Goal: Task Accomplishment & Management: Use online tool/utility

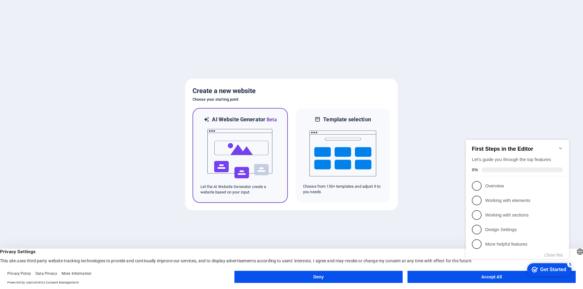
click at [257, 155] on img at bounding box center [240, 154] width 67 height 61
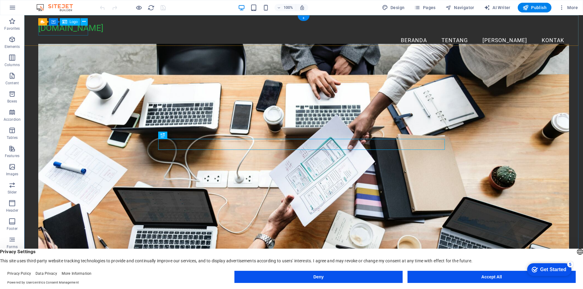
click at [85, 33] on div "kreatif.digital" at bounding box center [303, 28] width 531 height 10
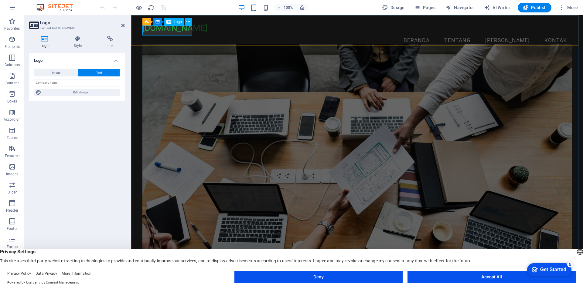
click at [171, 32] on div "kreatif.digital" at bounding box center [356, 28] width 429 height 10
click at [61, 81] on input "text" at bounding box center [77, 82] width 86 height 7
type input "D"
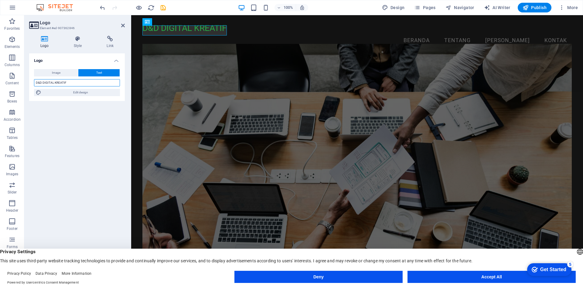
type input "D&D DIGITAL KREATIF"
click at [75, 113] on div "Logo Image Text Drag files here, click to choose files or select files from Fil…" at bounding box center [77, 163] width 96 height 221
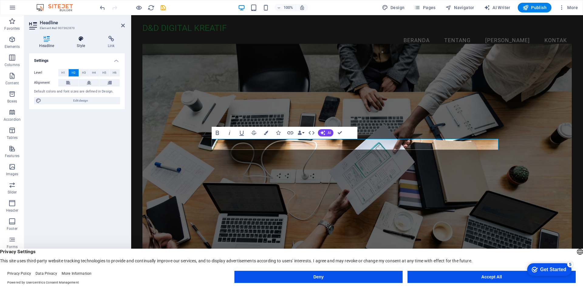
click at [82, 43] on h4 "Style" at bounding box center [82, 42] width 31 height 13
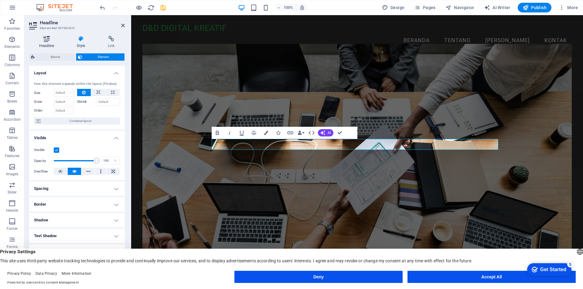
click at [49, 43] on h4 "Headline" at bounding box center [48, 42] width 38 height 13
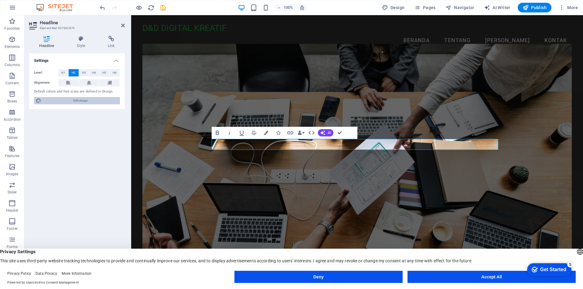
click at [84, 101] on span "Edit design" at bounding box center [80, 100] width 75 height 7
select select "px"
select select "200"
select select "px"
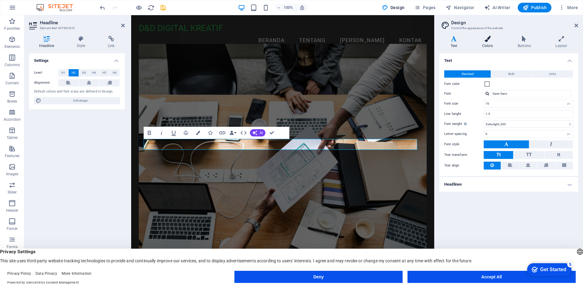
click at [494, 42] on h4 "Colors" at bounding box center [489, 42] width 36 height 13
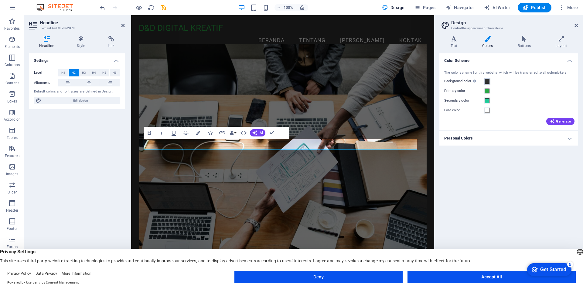
click at [485, 81] on span at bounding box center [487, 81] width 5 height 5
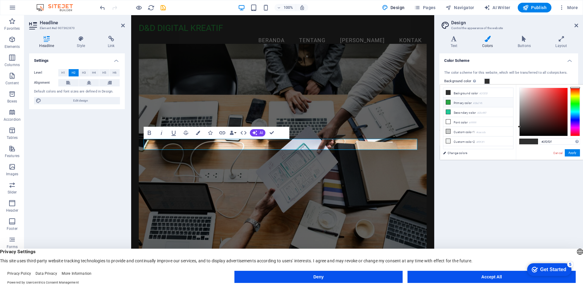
click at [448, 101] on icon at bounding box center [448, 102] width 4 height 4
type input "#28a745"
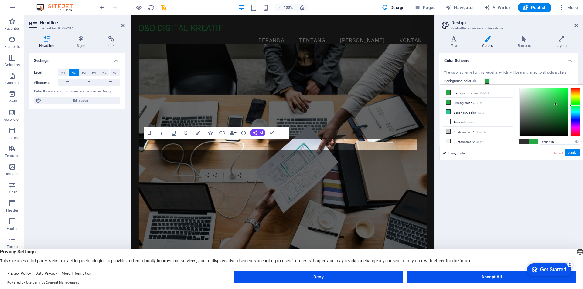
click at [348, 122] on figure at bounding box center [283, 164] width 288 height 241
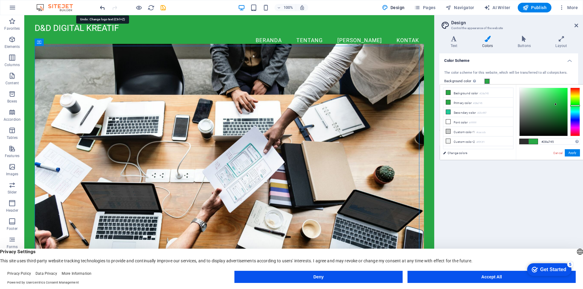
click at [100, 9] on icon "undo" at bounding box center [102, 7] width 7 height 7
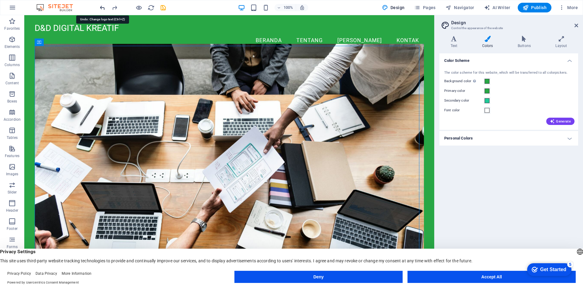
click at [103, 6] on icon "undo" at bounding box center [102, 7] width 7 height 7
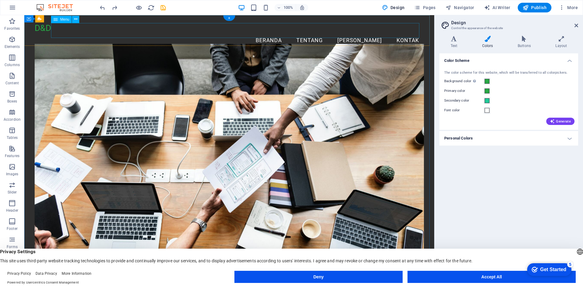
click at [60, 33] on nav "Beranda Tentang Tim Kontak" at bounding box center [230, 40] width 390 height 15
click at [62, 33] on nav "Beranda Tentang Tim Kontak" at bounding box center [230, 40] width 390 height 15
select select
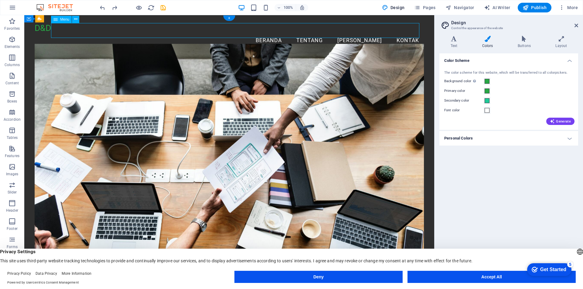
select select
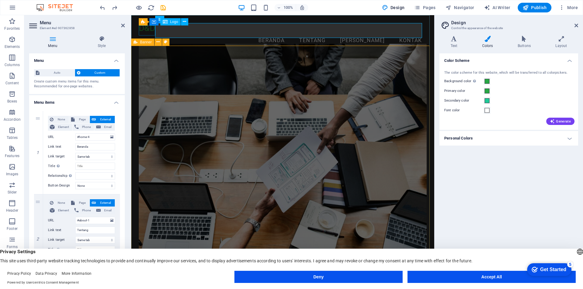
click at [149, 29] on div "D&D" at bounding box center [283, 28] width 288 height 10
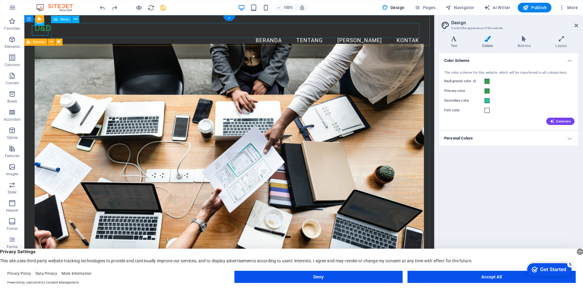
click at [149, 33] on nav "Beranda Tentang Tim Kontak" at bounding box center [230, 40] width 390 height 15
select select
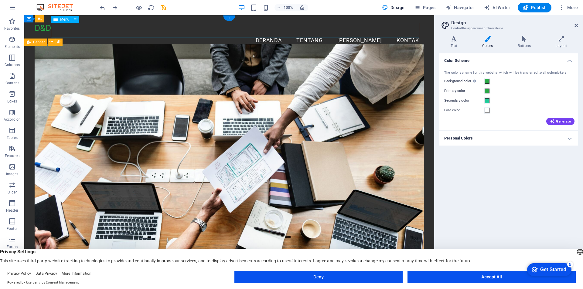
select select
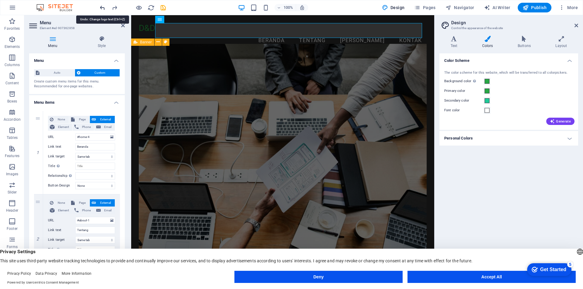
click at [103, 8] on icon "undo" at bounding box center [102, 7] width 7 height 7
click at [102, 8] on icon "undo" at bounding box center [102, 7] width 7 height 7
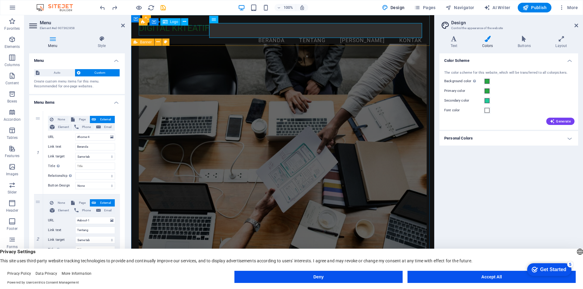
click at [153, 31] on div "DIGITAL KRTEATIF" at bounding box center [283, 28] width 288 height 10
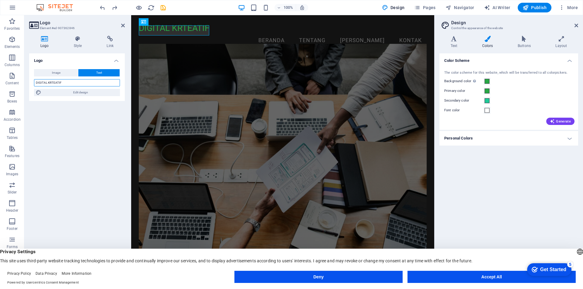
click at [46, 82] on input "DIGITAL KRTEATIF" at bounding box center [77, 82] width 86 height 7
click at [36, 81] on input "DIGITAL KRTEATIF" at bounding box center [77, 82] width 86 height 7
type input "D&D DIGITAL KRTEATIF"
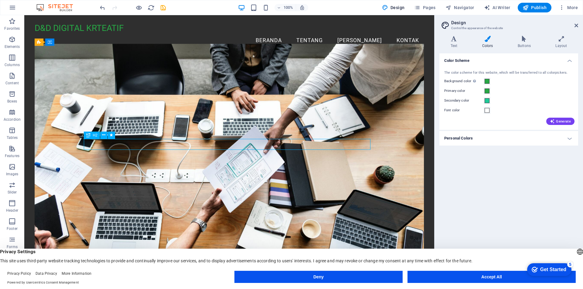
click at [488, 111] on span at bounding box center [487, 110] width 5 height 5
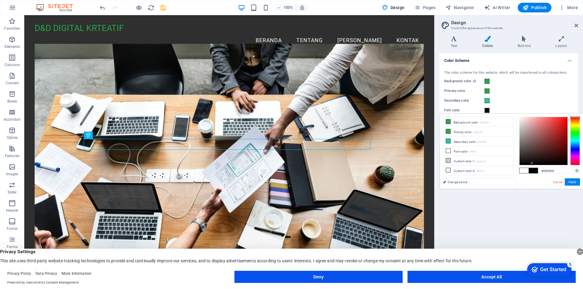
drag, startPoint x: 533, startPoint y: 148, endPoint x: 532, endPoint y: 163, distance: 15.2
click at [532, 163] on div at bounding box center [544, 141] width 48 height 48
drag, startPoint x: 536, startPoint y: 157, endPoint x: 561, endPoint y: 163, distance: 25.6
click at [561, 163] on div at bounding box center [544, 141] width 48 height 48
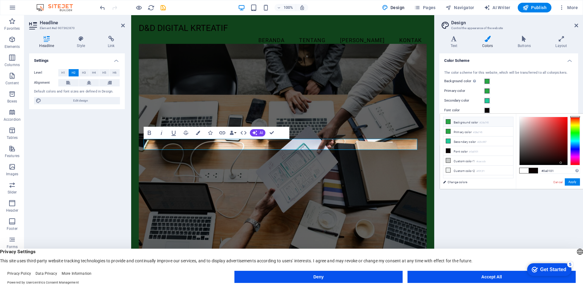
click at [449, 122] on icon at bounding box center [448, 122] width 4 height 4
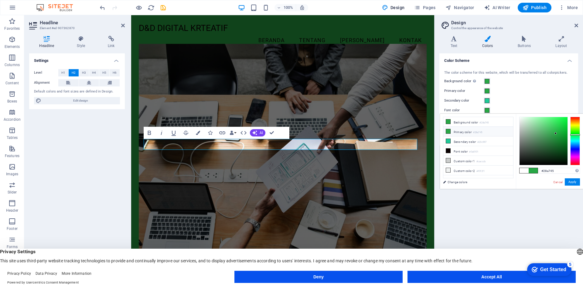
click at [449, 131] on icon at bounding box center [448, 131] width 4 height 4
click at [446, 141] on icon at bounding box center [448, 141] width 4 height 4
click at [447, 159] on icon at bounding box center [448, 161] width 4 height 4
type input "#cacccb"
click at [349, 181] on figure at bounding box center [283, 164] width 288 height 241
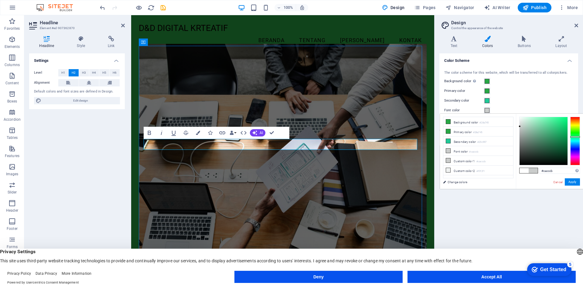
click at [427, 107] on figure at bounding box center [283, 164] width 288 height 241
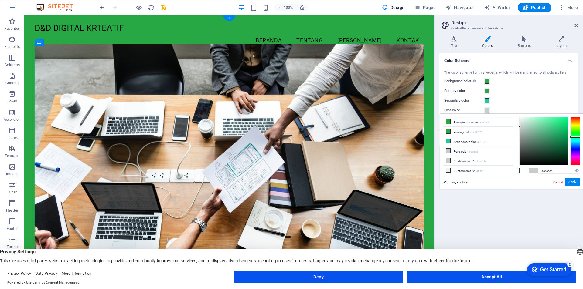
click at [355, 107] on figure at bounding box center [230, 164] width 390 height 241
click at [258, 100] on figure at bounding box center [230, 164] width 390 height 241
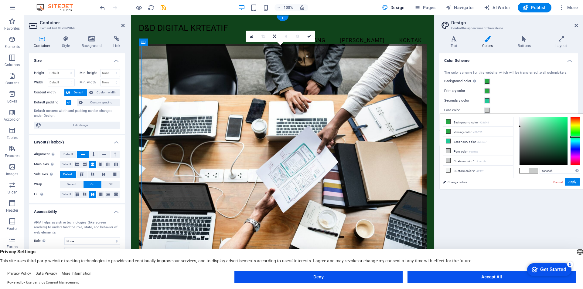
click at [365, 100] on figure at bounding box center [283, 164] width 288 height 241
click at [101, 9] on icon "undo" at bounding box center [102, 7] width 7 height 7
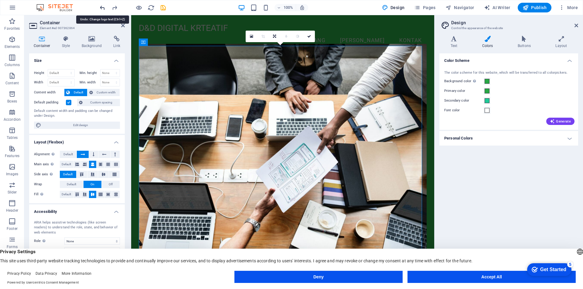
click at [101, 9] on icon "undo" at bounding box center [102, 7] width 7 height 7
click at [577, 25] on icon at bounding box center [577, 25] width 4 height 5
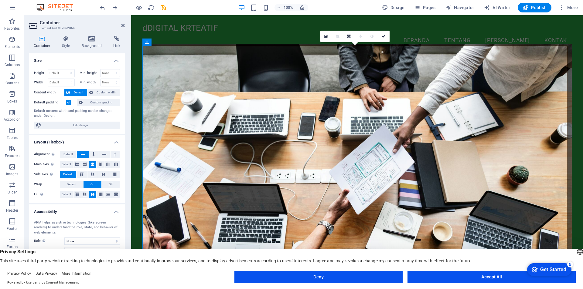
click at [119, 25] on h2 "Container" at bounding box center [82, 22] width 85 height 5
click at [123, 26] on icon at bounding box center [123, 25] width 4 height 5
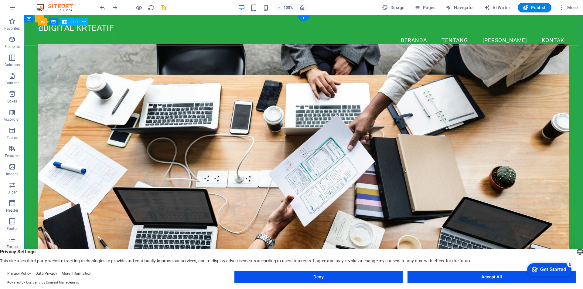
click at [54, 33] on div "dDIGITAL KRTEATIF" at bounding box center [303, 28] width 531 height 10
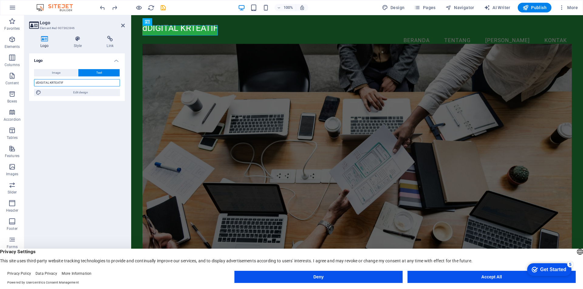
click at [38, 81] on input "dDIGITAL KRTEATIF" at bounding box center [77, 82] width 86 height 7
type input "D&D DIGITAL KRTEATIF"
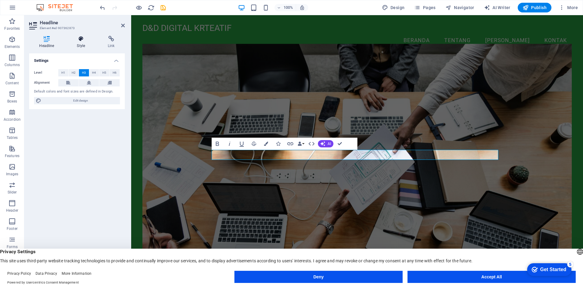
click at [79, 43] on h4 "Style" at bounding box center [82, 42] width 31 height 13
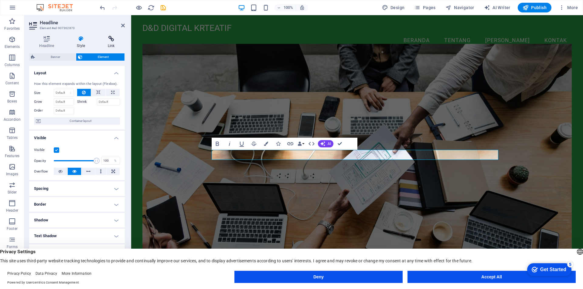
click at [111, 42] on h4 "Link" at bounding box center [111, 42] width 27 height 13
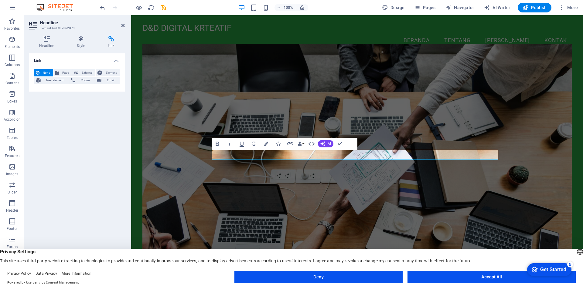
click at [120, 25] on header "Headline Element #ed-907362873" at bounding box center [77, 23] width 96 height 16
drag, startPoint x: 124, startPoint y: 24, endPoint x: 99, endPoint y: 9, distance: 28.3
click at [124, 24] on icon at bounding box center [123, 25] width 4 height 5
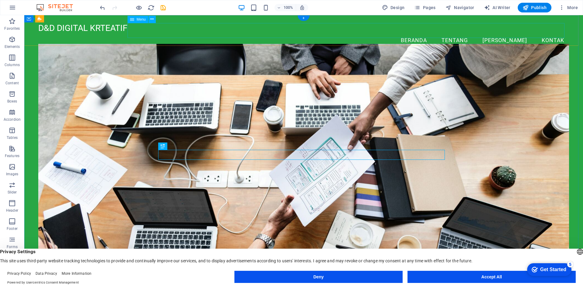
click at [269, 34] on nav "Beranda Tentang Tim Kontak" at bounding box center [303, 40] width 531 height 15
select select
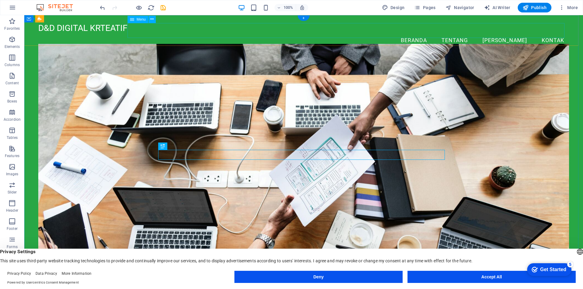
select select
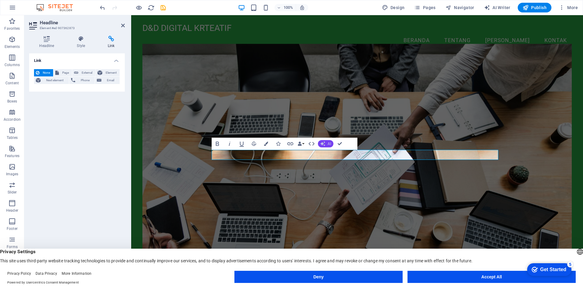
click at [328, 144] on span "AI" at bounding box center [329, 144] width 3 height 4
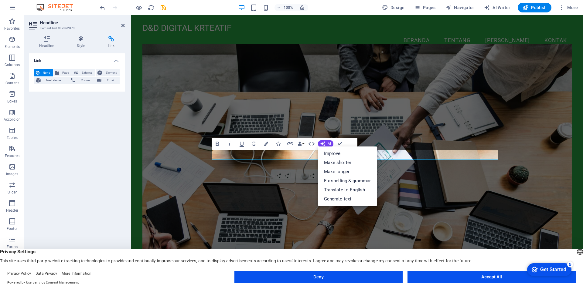
click at [398, 132] on figure at bounding box center [356, 164] width 429 height 241
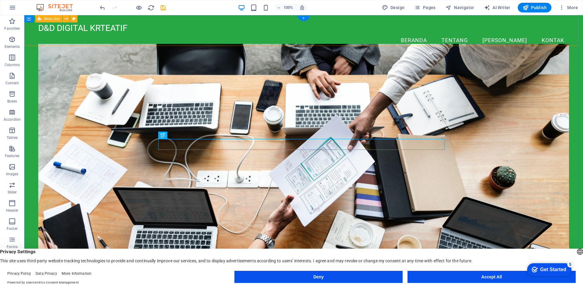
click at [115, 40] on div "D&D DIGITAL KRTEATIF Menu Beranda Tentang Tim Kontak" at bounding box center [303, 35] width 559 height 41
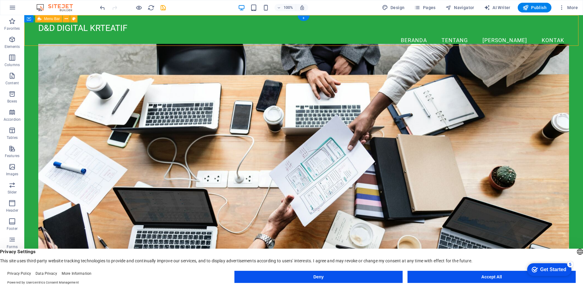
click at [115, 40] on div "D&D DIGITAL KRTEATIF Menu Beranda Tentang Tim Kontak" at bounding box center [303, 35] width 559 height 41
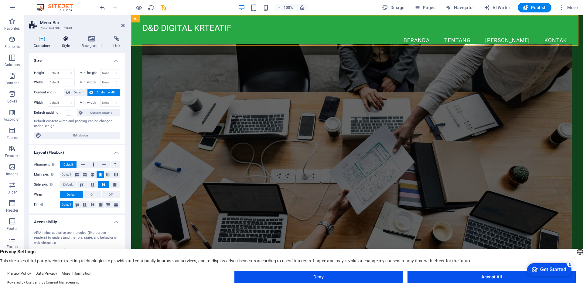
click at [70, 39] on icon at bounding box center [65, 39] width 17 height 6
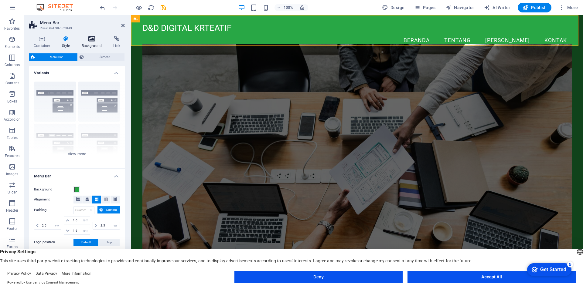
click at [89, 39] on icon at bounding box center [91, 39] width 29 height 6
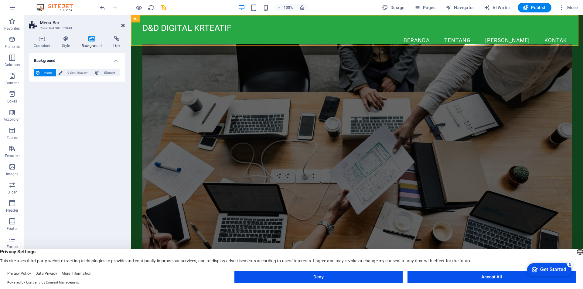
click at [121, 26] on icon at bounding box center [123, 25] width 4 height 5
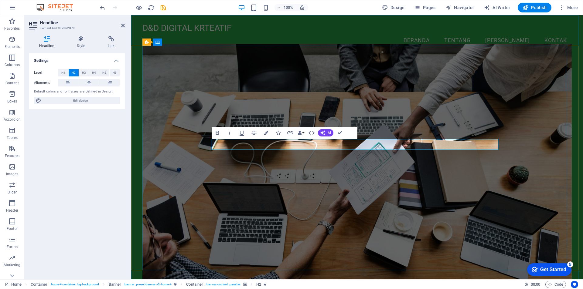
drag, startPoint x: 429, startPoint y: 146, endPoint x: 366, endPoint y: 146, distance: 63.2
click at [411, 189] on figure at bounding box center [356, 164] width 429 height 241
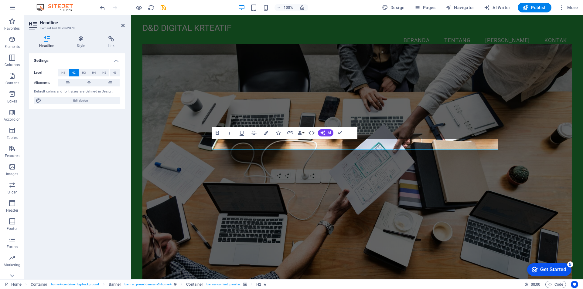
click at [411, 189] on figure at bounding box center [356, 164] width 429 height 241
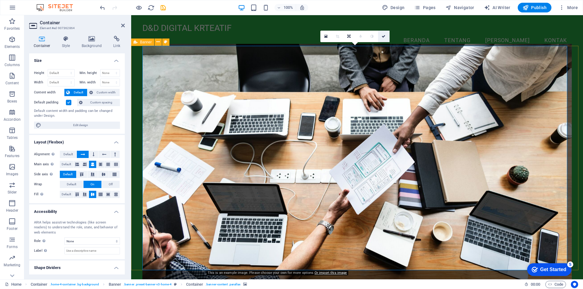
click at [382, 37] on icon at bounding box center [384, 37] width 4 height 4
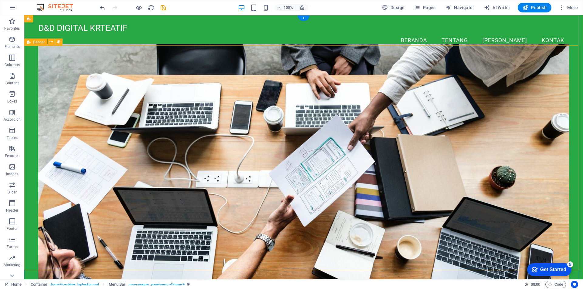
click at [32, 67] on div "Selamat Datang di D&D Digital Kreatif Menyediakan Beragam Produk Digital Jelaja…" at bounding box center [303, 220] width 559 height 328
select select "vh"
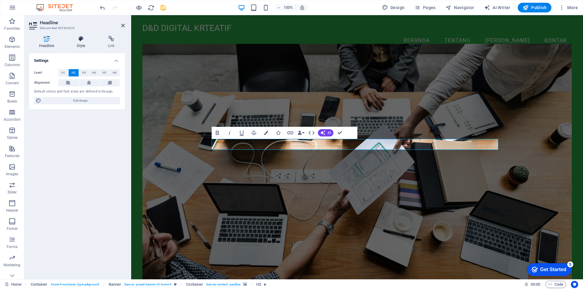
click at [83, 42] on icon at bounding box center [81, 39] width 29 height 6
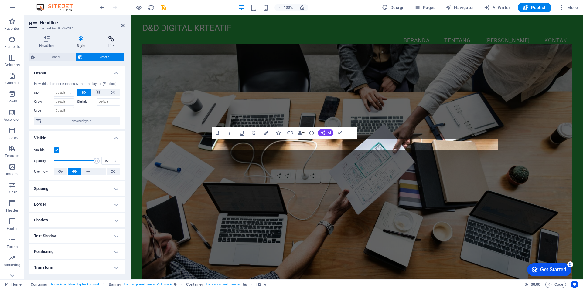
click at [109, 42] on icon at bounding box center [111, 39] width 27 height 6
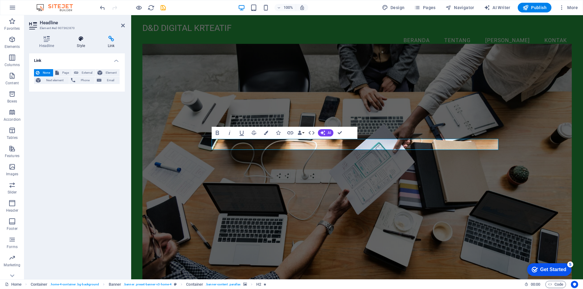
click at [77, 39] on icon at bounding box center [81, 39] width 29 height 6
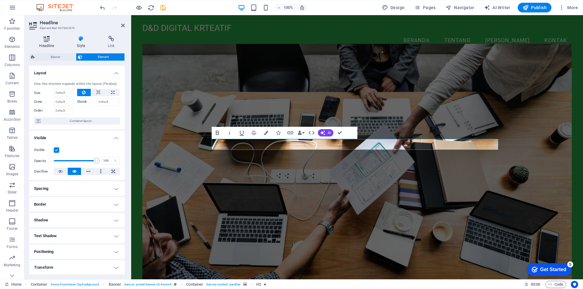
click at [51, 40] on icon at bounding box center [46, 39] width 35 height 6
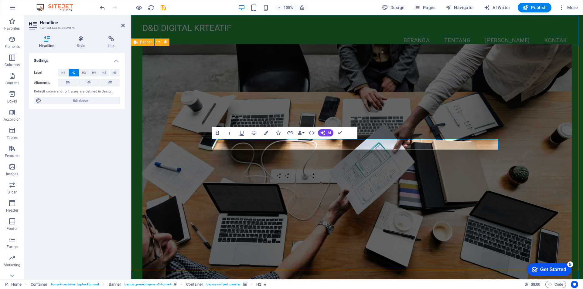
click at [136, 119] on div "Selamat Datang di D&D Digital Kreatif Menyediakan Beragam Produk Digital Jelaja…" at bounding box center [357, 220] width 452 height 328
select select "vh"
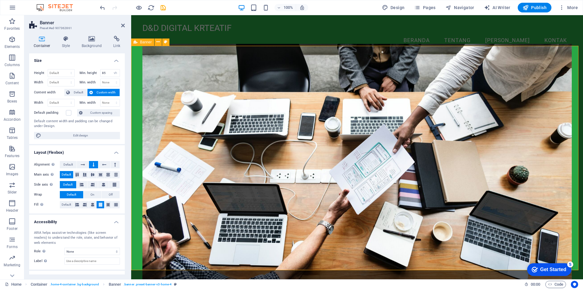
click at [136, 119] on div "Selamat Datang di D&D Digital Kreatif Menyediakan Beragam Produk Digital Jelaja…" at bounding box center [357, 220] width 452 height 328
click at [86, 45] on h4 "Background" at bounding box center [93, 42] width 32 height 13
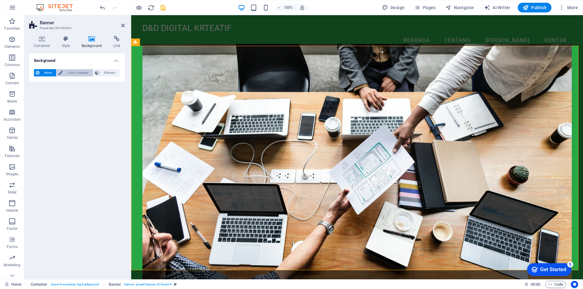
click at [79, 71] on span "Color / Gradient" at bounding box center [77, 72] width 27 height 7
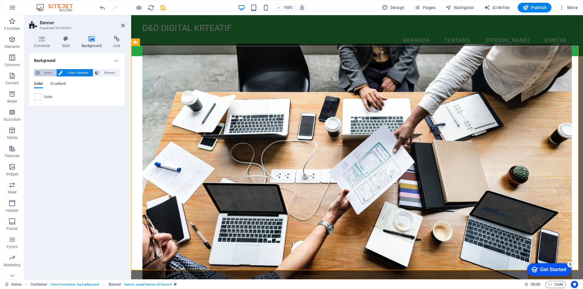
click at [38, 71] on icon at bounding box center [38, 72] width 4 height 7
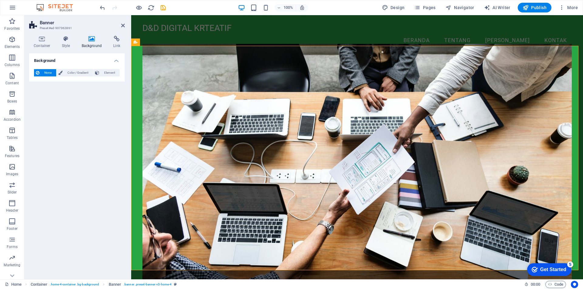
click at [164, 90] on figure at bounding box center [356, 164] width 429 height 241
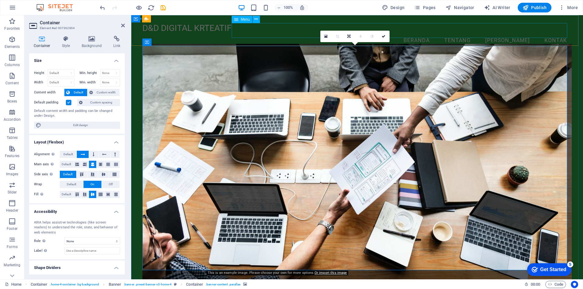
click at [266, 33] on nav "Beranda Tentang Tim Kontak" at bounding box center [356, 40] width 429 height 15
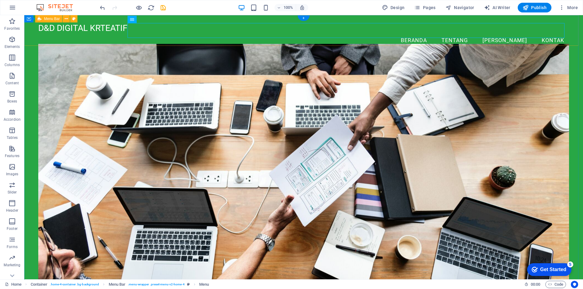
click at [249, 41] on div "D&D DIGITAL KRTEATIF Menu Beranda Tentang Tim Kontak" at bounding box center [303, 35] width 559 height 41
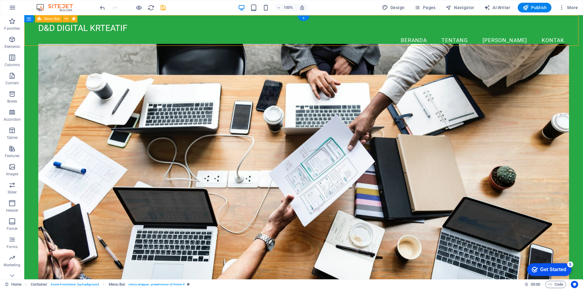
click at [249, 41] on div "D&D DIGITAL KRTEATIF Menu Beranda Tentang Tim Kontak" at bounding box center [303, 35] width 559 height 41
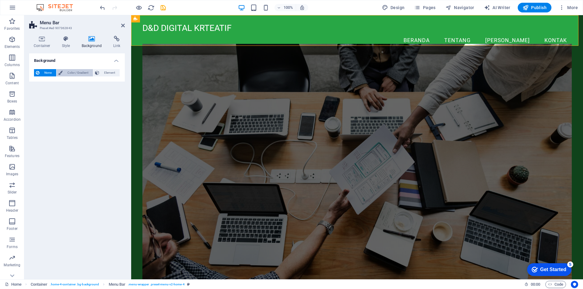
click at [80, 71] on span "Color / Gradient" at bounding box center [77, 72] width 27 height 7
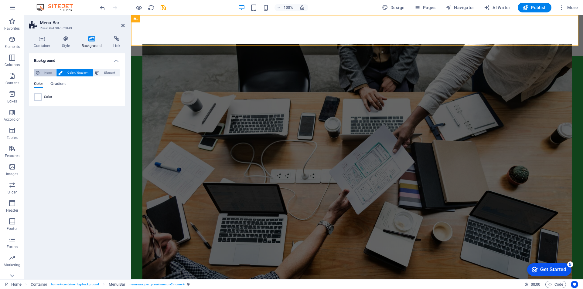
click at [47, 73] on span "None" at bounding box center [47, 72] width 13 height 7
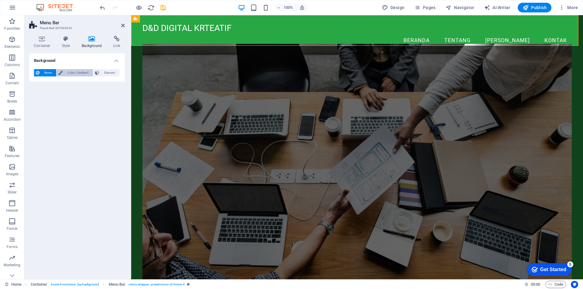
click at [80, 73] on span "Color / Gradient" at bounding box center [77, 72] width 27 height 7
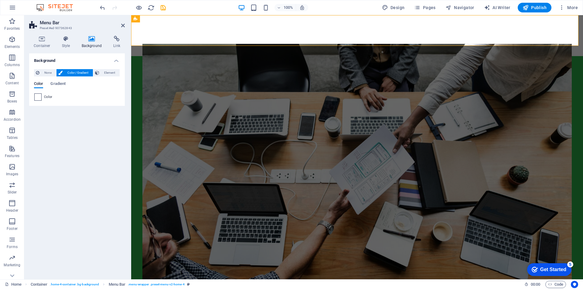
click at [39, 95] on span at bounding box center [38, 97] width 7 height 7
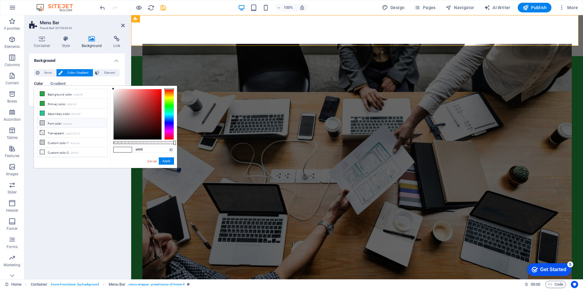
click at [42, 122] on icon at bounding box center [42, 123] width 4 height 4
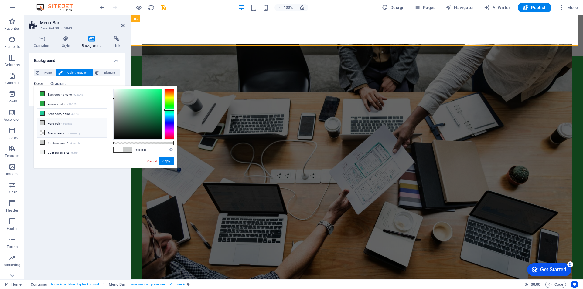
click at [44, 131] on icon at bounding box center [42, 133] width 4 height 4
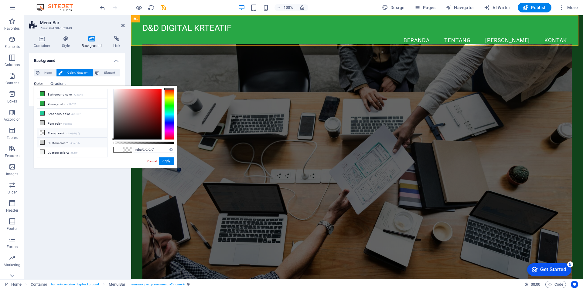
click at [40, 140] on icon at bounding box center [42, 142] width 4 height 4
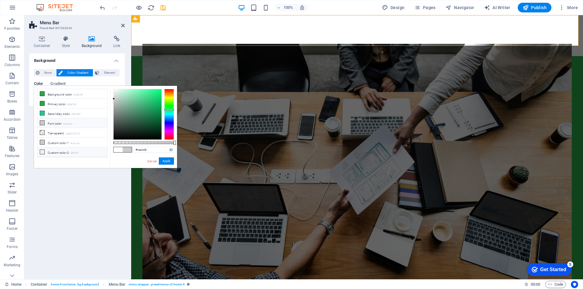
click at [44, 150] on span at bounding box center [42, 152] width 5 height 5
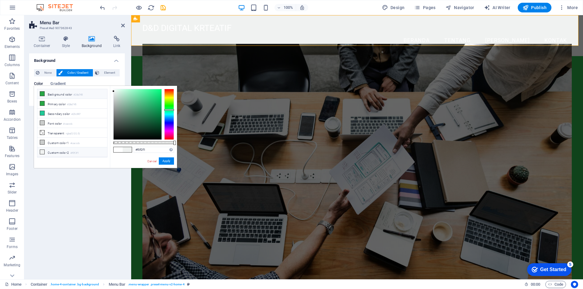
click at [46, 94] on li "Background color #28a745" at bounding box center [72, 94] width 70 height 10
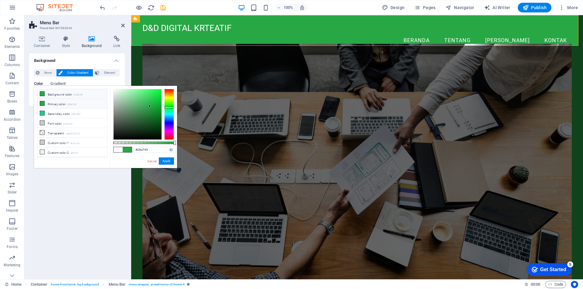
click at [45, 104] on li "Primary color #28a745" at bounding box center [72, 104] width 70 height 10
click at [48, 128] on li "Transparent rgba(0,0,0,.0)" at bounding box center [72, 133] width 70 height 10
type input "rgba(0, 0, 0, 0)"
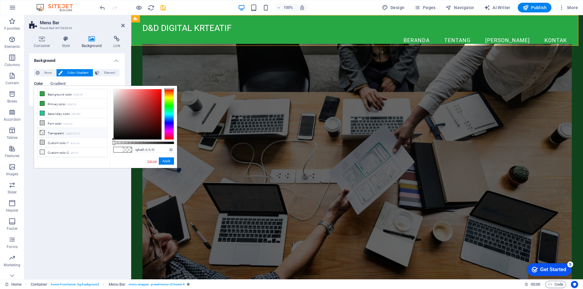
drag, startPoint x: 151, startPoint y: 162, endPoint x: 20, endPoint y: 146, distance: 131.8
click at [151, 162] on link "Cancel" at bounding box center [152, 161] width 11 height 5
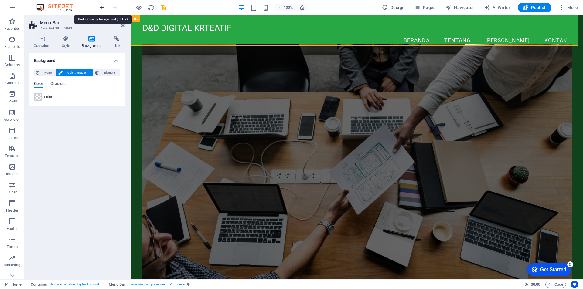
click at [104, 6] on icon "undo" at bounding box center [102, 7] width 7 height 7
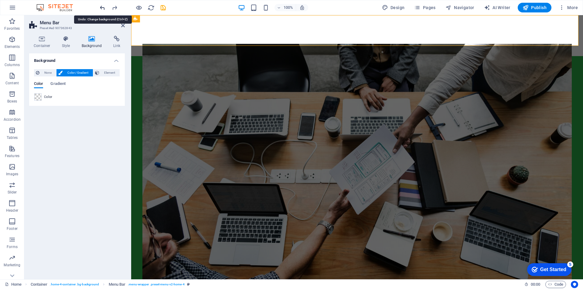
click at [104, 6] on icon "undo" at bounding box center [102, 7] width 7 height 7
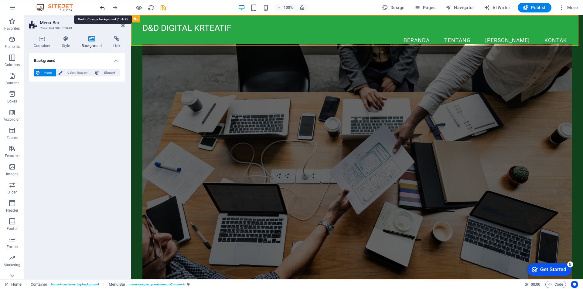
click at [104, 6] on icon "undo" at bounding box center [102, 7] width 7 height 7
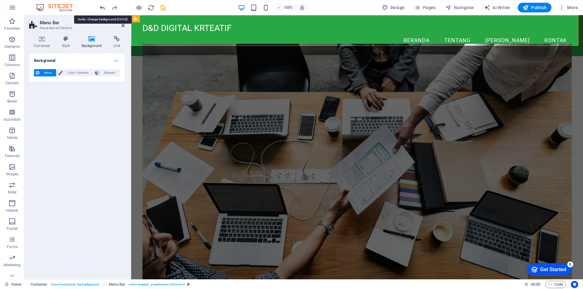
click at [104, 6] on icon "undo" at bounding box center [102, 7] width 7 height 7
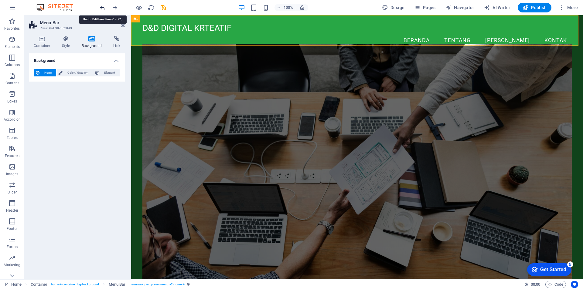
click at [104, 6] on icon "undo" at bounding box center [102, 7] width 7 height 7
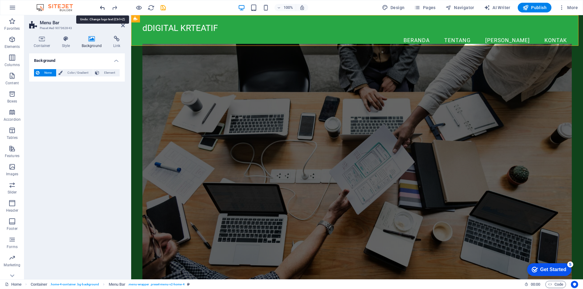
click at [104, 6] on icon "undo" at bounding box center [102, 7] width 7 height 7
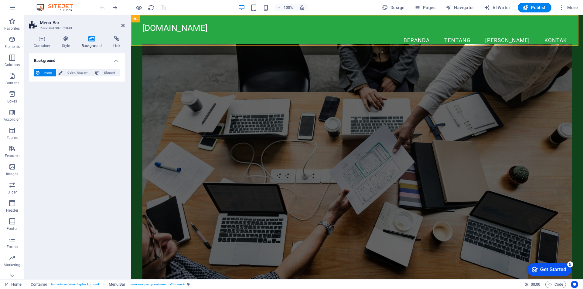
click at [104, 6] on div at bounding box center [133, 8] width 68 height 10
click at [103, 8] on div at bounding box center [133, 8] width 68 height 10
click at [103, 9] on div at bounding box center [133, 8] width 68 height 10
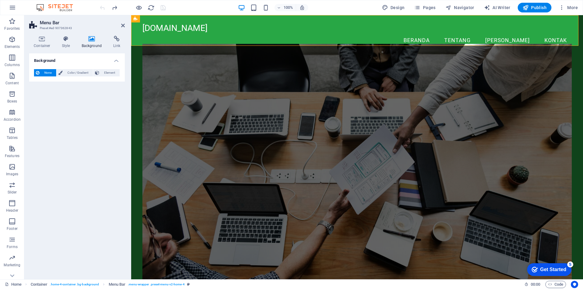
click at [103, 9] on div at bounding box center [133, 8] width 68 height 10
click at [104, 9] on div at bounding box center [133, 8] width 68 height 10
drag, startPoint x: 154, startPoint y: 7, endPoint x: 154, endPoint y: 10, distance: 3.4
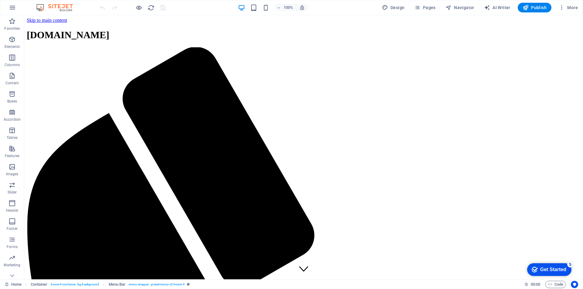
drag, startPoint x: 581, startPoint y: 49, endPoint x: 312, endPoint y: 23, distance: 270.6
click at [73, 31] on div "kreatif.digital" at bounding box center [304, 34] width 554 height 11
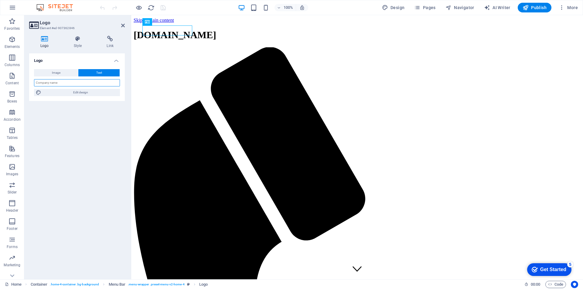
drag, startPoint x: 63, startPoint y: 84, endPoint x: 34, endPoint y: 82, distance: 29.8
click at [34, 82] on div "Image Text Drag files here, click to choose files or select files from Files or…" at bounding box center [77, 82] width 96 height 37
type input "D"
type input "d"
click at [55, 80] on input "D&D DIGITAL KREATIF" at bounding box center [77, 82] width 86 height 7
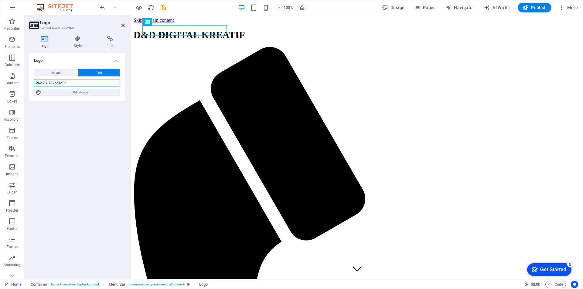
type input "D&D DIGITAL KREATIF"
click at [43, 162] on div "Logo Image Text Drag files here, click to choose files or select files from Fil…" at bounding box center [77, 163] width 96 height 221
click at [62, 149] on div "Logo Image Text Drag files here, click to choose files or select files from Fil…" at bounding box center [77, 163] width 96 height 221
click at [61, 149] on div "Logo Image Text Drag files here, click to choose files or select files from Fil…" at bounding box center [77, 163] width 96 height 221
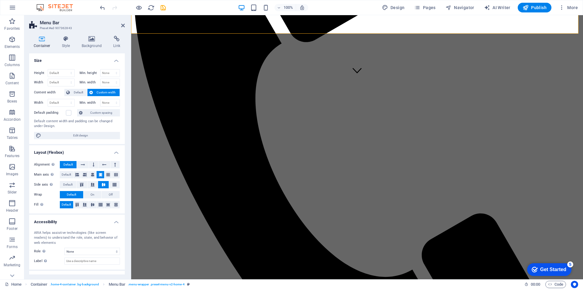
scroll to position [196, 0]
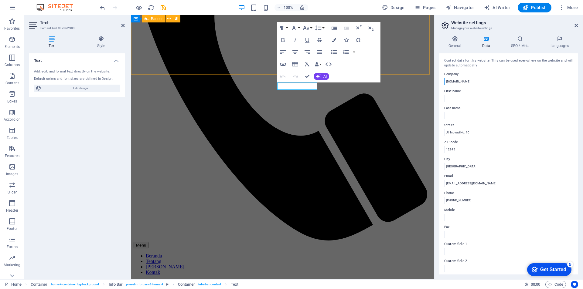
drag, startPoint x: 597, startPoint y: 96, endPoint x: 641, endPoint y: 108, distance: 45.2
type input "D&D DIGITAL KREATIF"
click at [465, 135] on input "Jl. Inovasi No. 10" at bounding box center [508, 132] width 129 height 7
drag, startPoint x: 479, startPoint y: 132, endPoint x: 440, endPoint y: 132, distance: 39.5
click at [440, 132] on div "Contact data for this website. This can be used everywhere on the website and w…" at bounding box center [508, 163] width 139 height 221
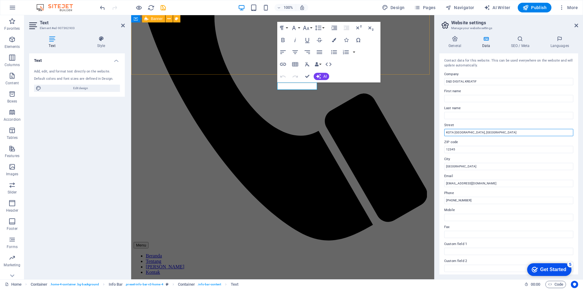
drag, startPoint x: 482, startPoint y: 132, endPoint x: 532, endPoint y: 135, distance: 50.2
click at [532, 135] on input "KOTA TANJUNGPINANG, KEPULAUAN RIAU" at bounding box center [508, 132] width 129 height 7
type input "KOTA TANJUNGPINANG"
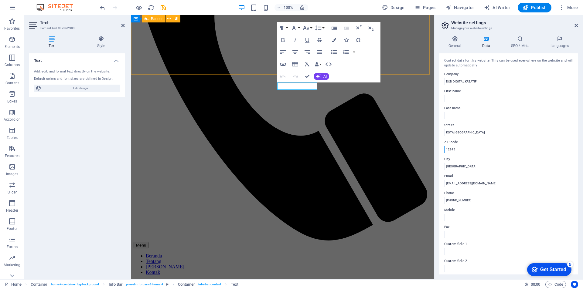
drag, startPoint x: 460, startPoint y: 150, endPoint x: 438, endPoint y: 150, distance: 21.9
click at [438, 150] on div "General Data SEO / Meta Languages Website name kreatif.digital Logo Drag files …" at bounding box center [509, 155] width 149 height 249
type input "29125"
drag, startPoint x: 459, startPoint y: 167, endPoint x: 442, endPoint y: 167, distance: 16.7
click at [442, 167] on div "Contact data for this website. This can be used everywhere on the website and w…" at bounding box center [508, 163] width 139 height 221
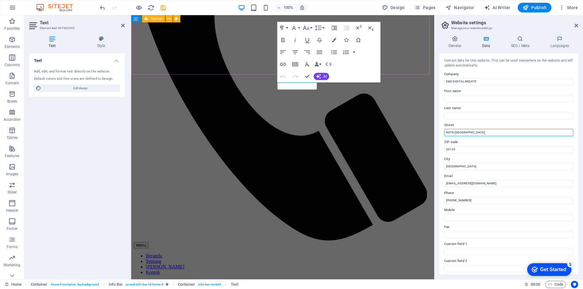
drag, startPoint x: 463, startPoint y: 131, endPoint x: 436, endPoint y: 131, distance: 27.0
click at [436, 131] on div "General Data SEO / Meta Languages Website name kreatif.digital Logo Drag files …" at bounding box center [509, 155] width 149 height 249
type input "BATU IX"
drag, startPoint x: 461, startPoint y: 167, endPoint x: 441, endPoint y: 166, distance: 19.7
click at [441, 166] on div "Contact data for this website. This can be used everywhere on the website and w…" at bounding box center [508, 163] width 139 height 221
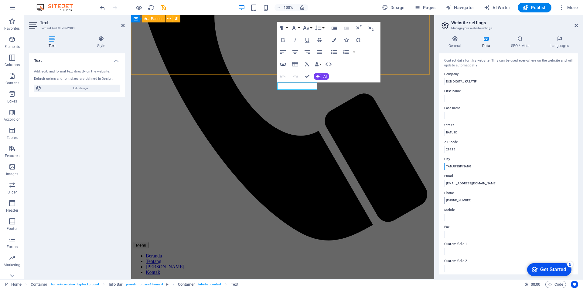
type input "TANJUNGPINANG"
drag, startPoint x: 476, startPoint y: 199, endPoint x: 452, endPoint y: 197, distance: 23.8
click at [452, 197] on input "+62 21 1234 5678" at bounding box center [508, 200] width 129 height 7
type input "[PHONE_NUMBER]"
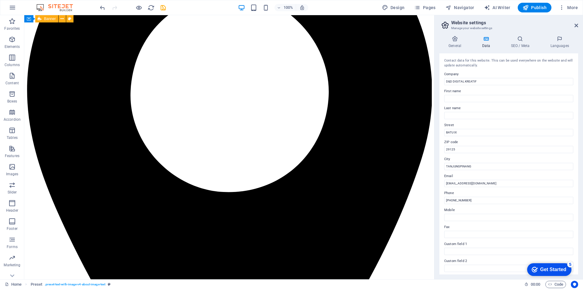
scroll to position [997, 0]
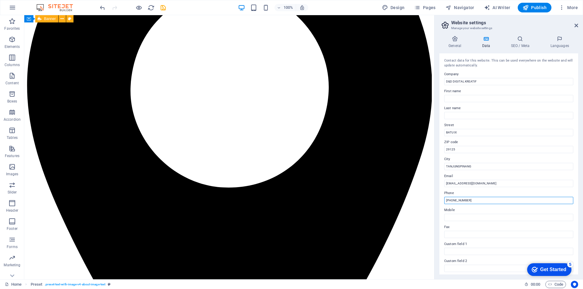
drag, startPoint x: 477, startPoint y: 199, endPoint x: 436, endPoint y: 200, distance: 40.7
click at [436, 200] on div "General Data SEO / Meta Languages Website name kreatif.digital Logo Drag files …" at bounding box center [509, 155] width 149 height 249
click at [458, 216] on input "Mobile" at bounding box center [508, 217] width 129 height 7
paste input "[PHONE_NUMBER]"
type input "[PHONE_NUMBER]"
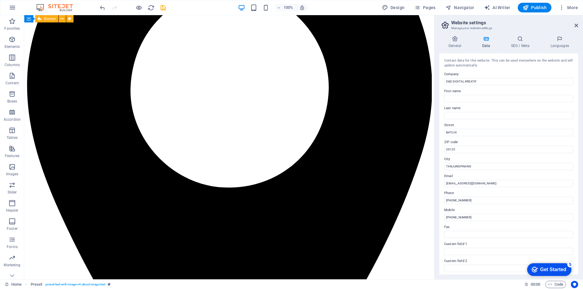
click at [451, 209] on label "Mobile" at bounding box center [508, 210] width 129 height 7
click at [451, 214] on input "[PHONE_NUMBER]" at bounding box center [508, 217] width 129 height 7
drag, startPoint x: 576, startPoint y: 196, endPoint x: 576, endPoint y: 230, distance: 34.3
click at [576, 230] on div "Contact data for this website. This can be used everywhere on the website and w…" at bounding box center [508, 163] width 139 height 221
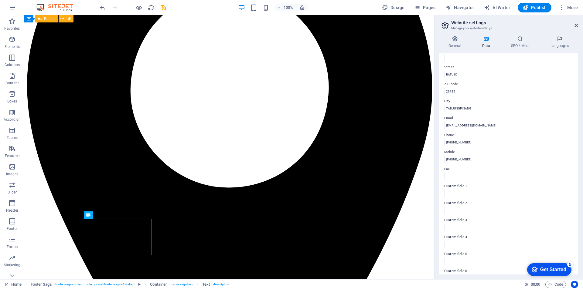
scroll to position [70, 0]
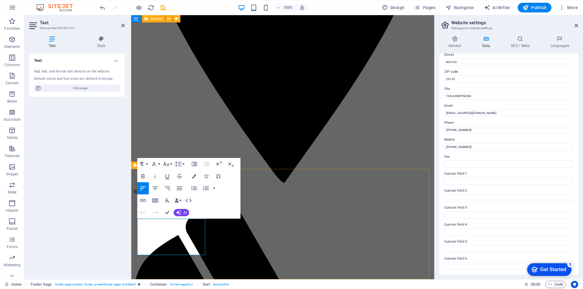
drag, startPoint x: 193, startPoint y: 249, endPoint x: 150, endPoint y: 249, distance: 43.7
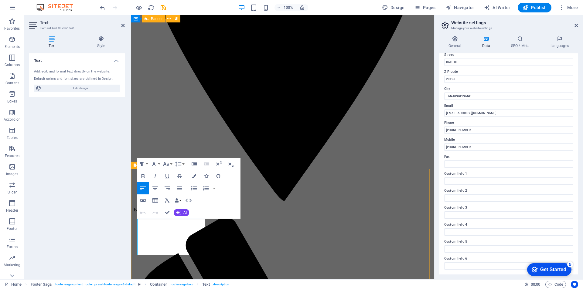
scroll to position [0, 2]
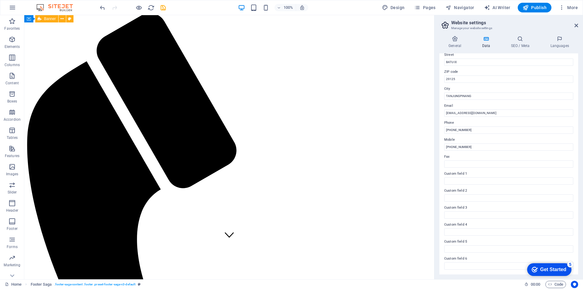
scroll to position [0, 0]
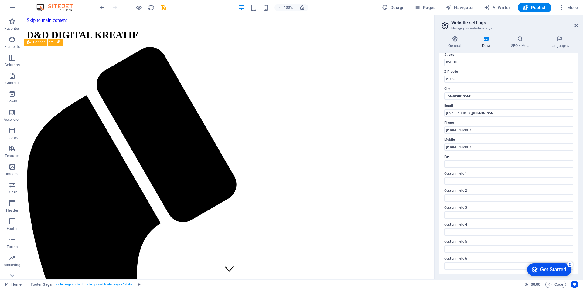
drag, startPoint x: 430, startPoint y: 235, endPoint x: 470, endPoint y: 29, distance: 210.0
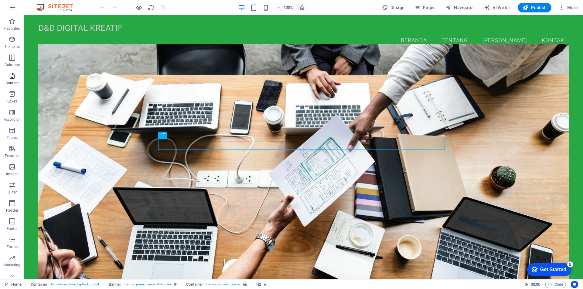
click at [12, 83] on p "Content" at bounding box center [11, 83] width 13 height 5
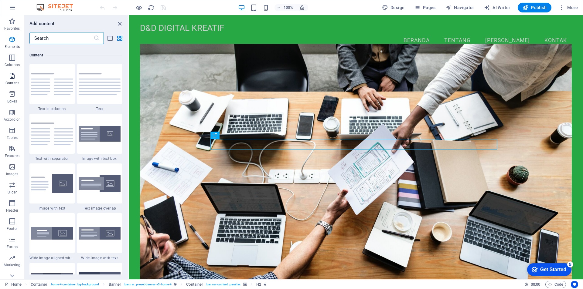
scroll to position [1063, 0]
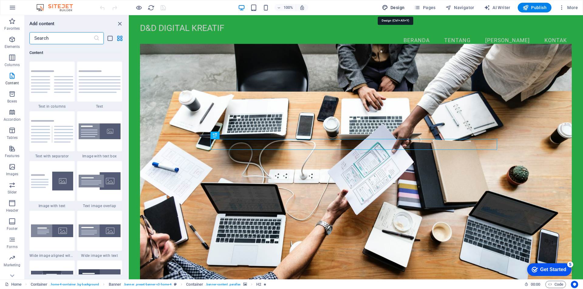
click at [399, 6] on span "Design" at bounding box center [393, 8] width 23 height 6
select select "px"
select select "200"
select select "px"
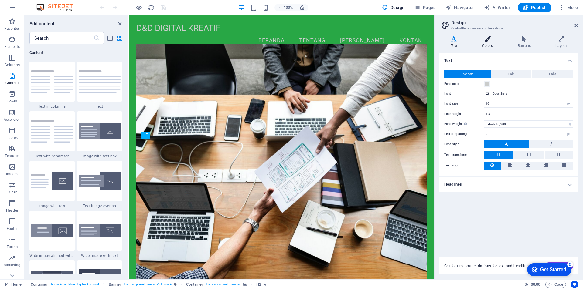
click at [495, 40] on icon at bounding box center [487, 39] width 33 height 6
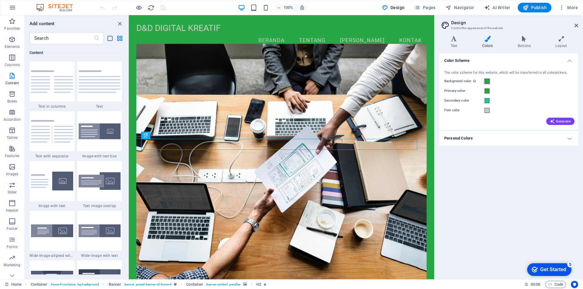
click at [488, 81] on span at bounding box center [487, 81] width 5 height 5
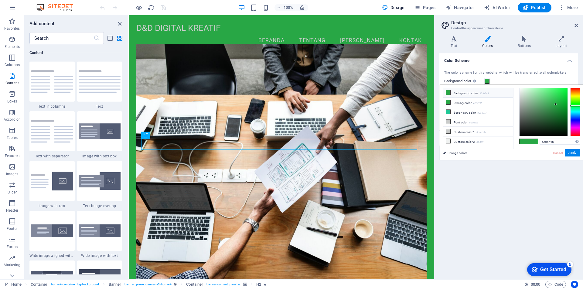
click at [448, 91] on icon at bounding box center [448, 93] width 4 height 4
click at [530, 141] on span at bounding box center [533, 141] width 9 height 5
drag, startPoint x: 550, startPoint y: 113, endPoint x: 532, endPoint y: 131, distance: 24.9
click at [532, 131] on div at bounding box center [544, 112] width 48 height 48
type input "#171c18"
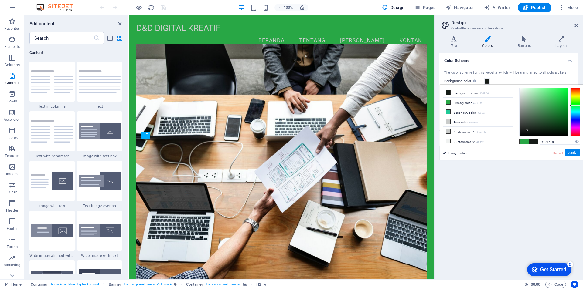
drag, startPoint x: 532, startPoint y: 131, endPoint x: 527, endPoint y: 131, distance: 5.5
click at [527, 131] on div at bounding box center [527, 130] width 2 height 2
click at [575, 154] on button "Apply" at bounding box center [572, 152] width 15 height 7
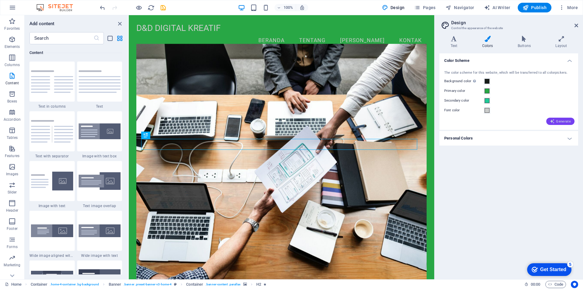
click at [564, 122] on span "Generate" at bounding box center [560, 121] width 21 height 5
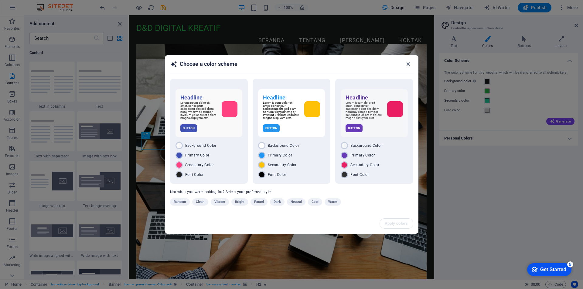
click at [409, 61] on icon "button" at bounding box center [408, 64] width 7 height 7
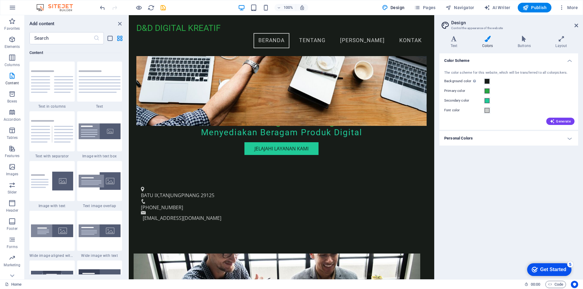
scroll to position [0, 0]
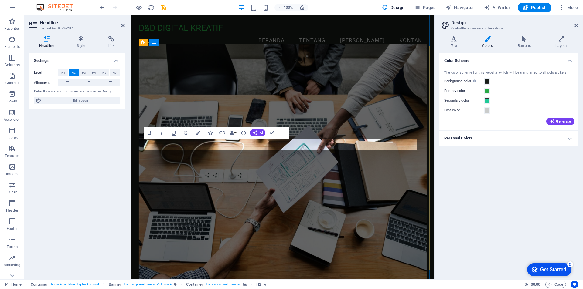
click at [561, 121] on span "Generate" at bounding box center [560, 121] width 21 height 5
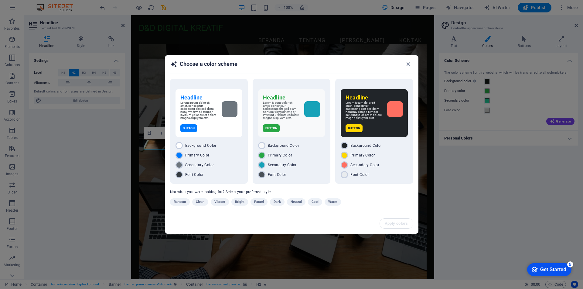
drag, startPoint x: 302, startPoint y: 63, endPoint x: 470, endPoint y: 86, distance: 169.5
click at [470, 86] on div "Choose a color scheme Headline Lorem ipsum dolor sit amet, consetetur sadipscin…" at bounding box center [291, 144] width 583 height 289
click at [229, 119] on div "Lorem ipsum dolor sit amet, consetetur sadipscing elitr, sed diam nonumy eirmod…" at bounding box center [208, 110] width 57 height 18
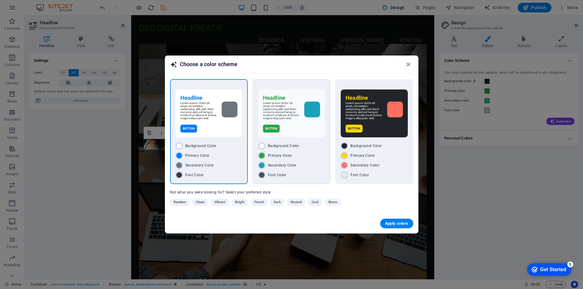
click at [287, 137] on div "Headline Lorem ipsum dolor sit amet, consetetur sadipscing elitr, sed diam nonu…" at bounding box center [291, 114] width 67 height 48
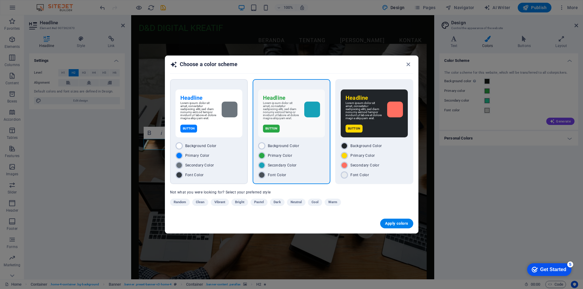
click at [213, 129] on div "Button" at bounding box center [208, 129] width 57 height 8
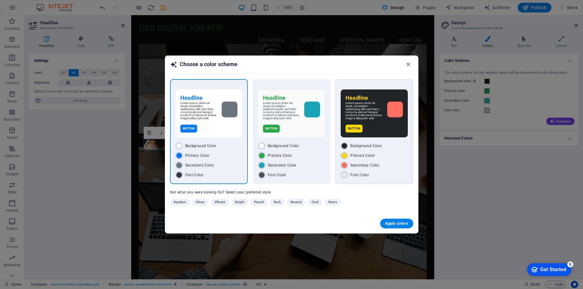
click at [355, 132] on p "Button" at bounding box center [354, 129] width 17 height 8
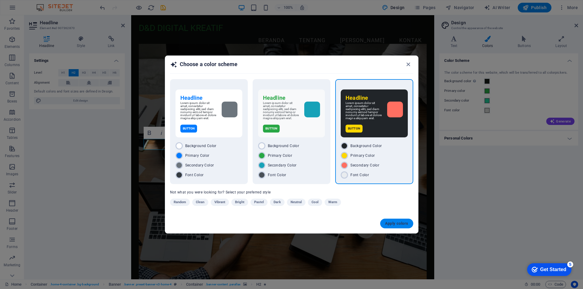
click at [402, 224] on span "Apply colors" at bounding box center [396, 223] width 23 height 5
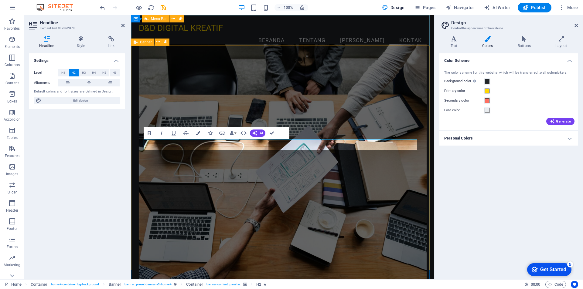
click at [418, 40] on div "D&D DIGITAL KREATIF Menu Beranda Tentang [PERSON_NAME]" at bounding box center [282, 35] width 303 height 41
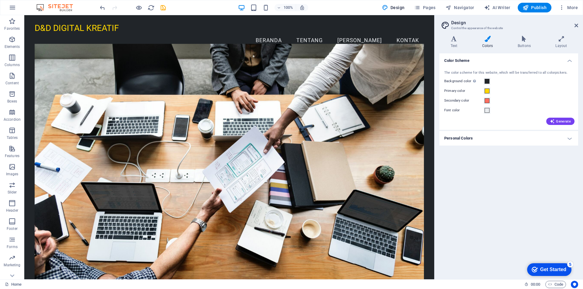
drag, startPoint x: 433, startPoint y: 62, endPoint x: 465, endPoint y: 72, distance: 33.6
click at [573, 137] on h4 "Personal Colors" at bounding box center [508, 138] width 139 height 15
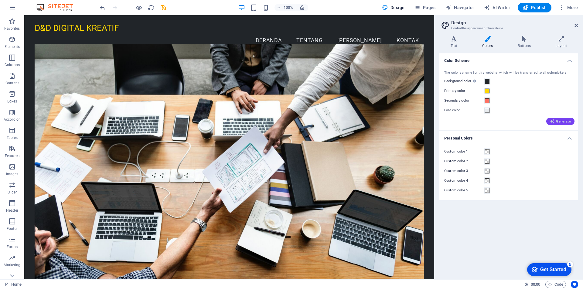
click at [564, 122] on span "Generate" at bounding box center [560, 121] width 21 height 5
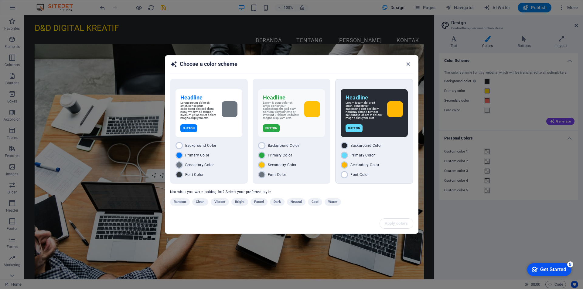
click at [361, 152] on div "Background Color Primary Color Secondary Color Font Color" at bounding box center [374, 160] width 67 height 36
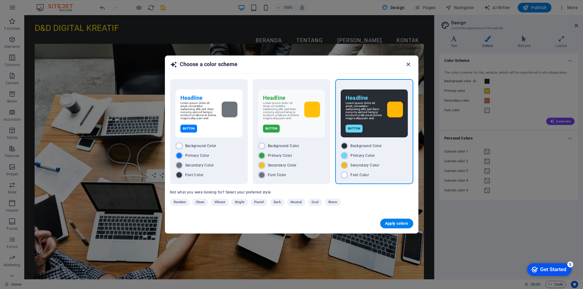
click at [408, 63] on icon "button" at bounding box center [408, 64] width 7 height 7
